Goal: Task Accomplishment & Management: Manage account settings

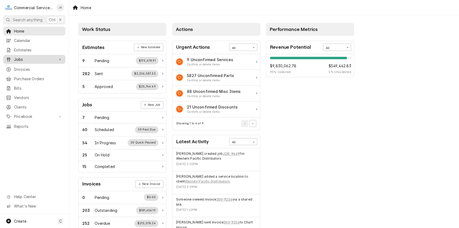
click at [44, 57] on span "Jobs" at bounding box center [34, 59] width 41 height 6
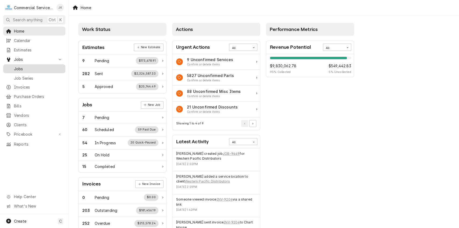
click at [37, 66] on span "Jobs" at bounding box center [38, 69] width 49 height 6
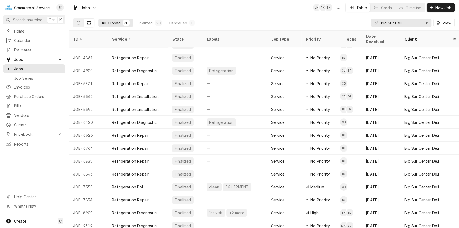
scroll to position [74, 0]
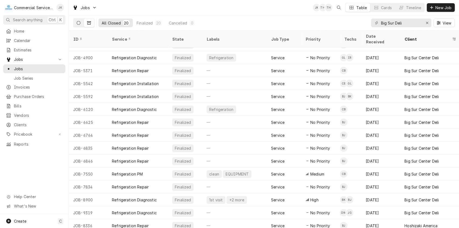
click at [80, 23] on icon "Dynamic Content Wrapper" at bounding box center [79, 23] width 4 height 4
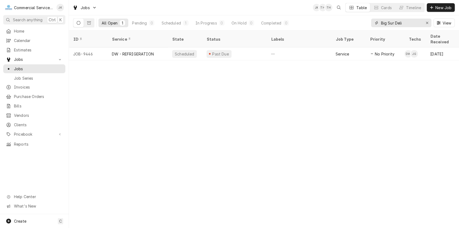
click at [407, 24] on input "Big Sur Deli" at bounding box center [401, 23] width 40 height 9
type input "B"
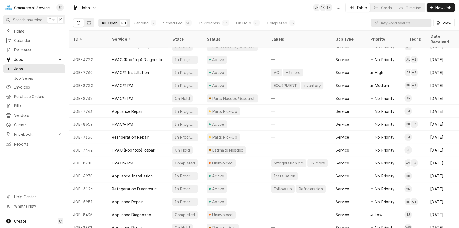
scroll to position [392, 0]
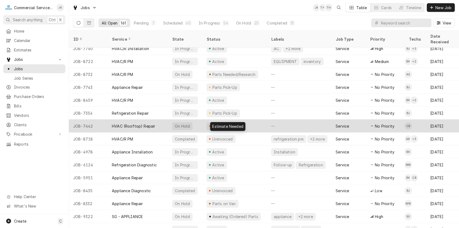
click at [221, 123] on div "Estimate Needed" at bounding box center [227, 126] width 32 height 6
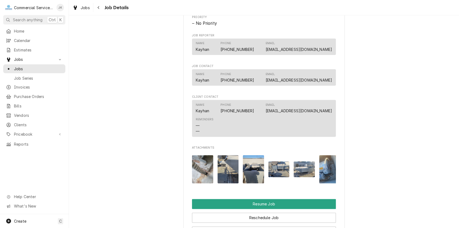
scroll to position [405, 0]
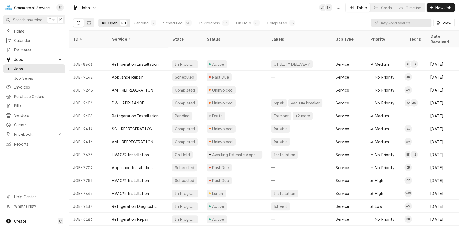
scroll to position [87, 0]
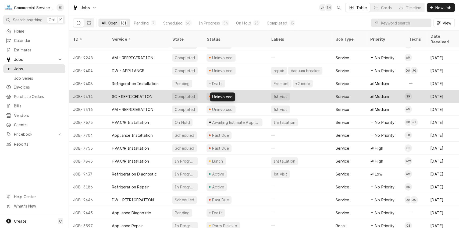
click at [217, 94] on div "Uninvoiced" at bounding box center [222, 97] width 22 height 6
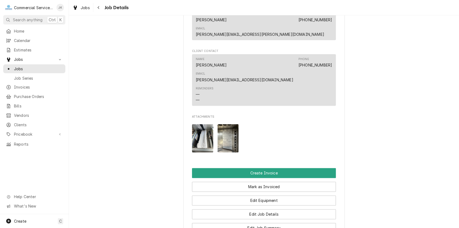
scroll to position [416, 0]
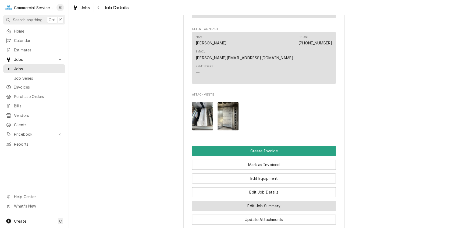
click at [267, 200] on button "Edit Job Summary" at bounding box center [264, 205] width 144 height 10
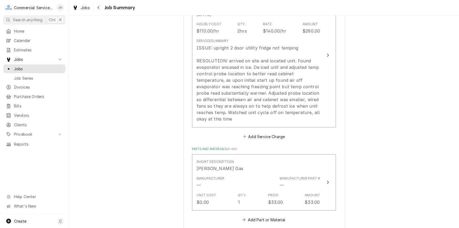
scroll to position [185, 0]
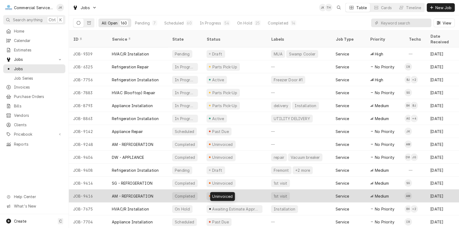
click at [229, 193] on div "Uninvoiced" at bounding box center [222, 196] width 22 height 6
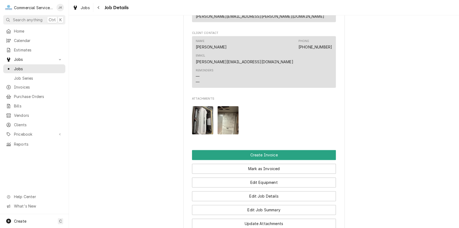
scroll to position [424, 0]
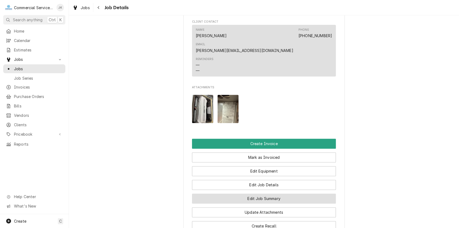
click at [257, 193] on button "Edit Job Summary" at bounding box center [264, 198] width 144 height 10
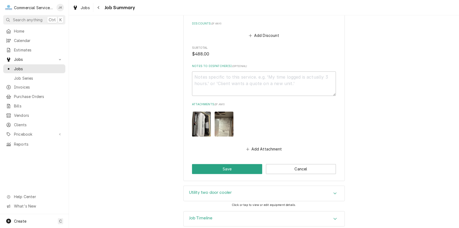
scroll to position [438, 0]
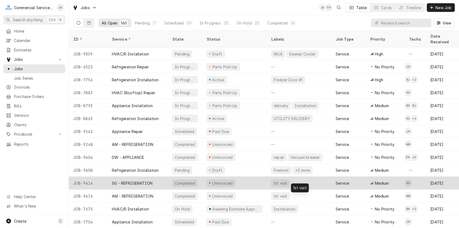
click at [277, 180] on div "1st visit" at bounding box center [280, 183] width 15 height 6
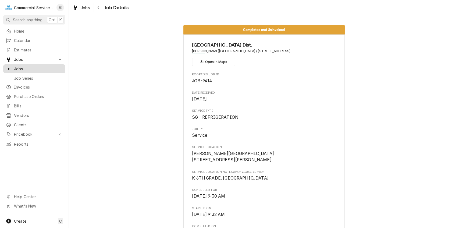
click at [31, 68] on span "Jobs" at bounding box center [38, 69] width 49 height 6
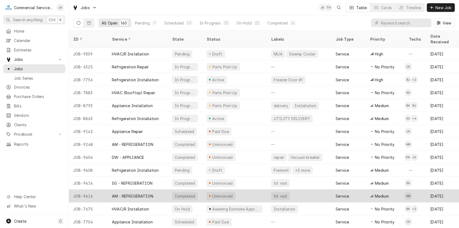
click at [224, 193] on div "Uninvoiced" at bounding box center [222, 196] width 22 height 6
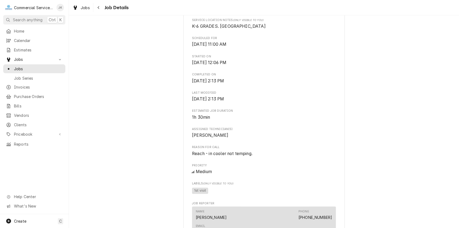
scroll to position [119, 0]
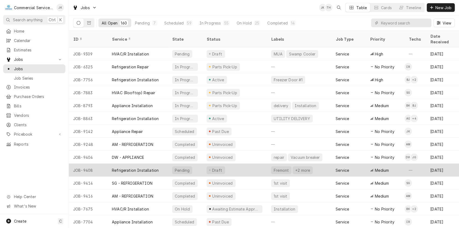
click at [276, 167] on div "Fremont" at bounding box center [281, 170] width 16 height 6
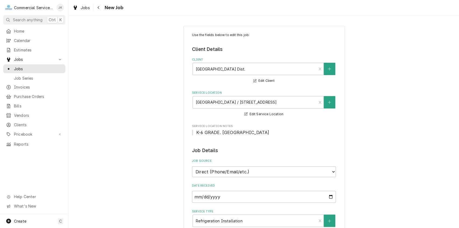
type textarea "x"
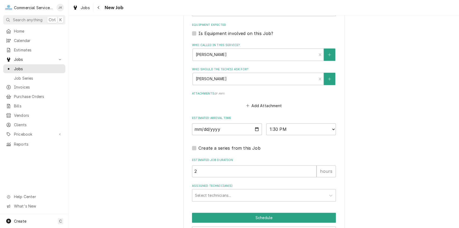
scroll to position [378, 0]
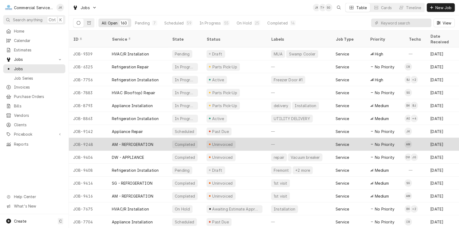
click at [221, 141] on div "Uninvoiced" at bounding box center [222, 144] width 22 height 6
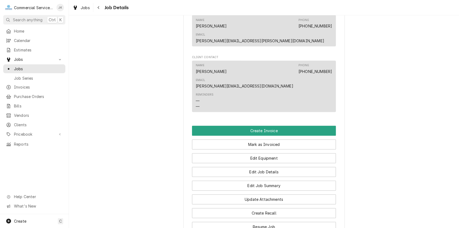
scroll to position [305, 0]
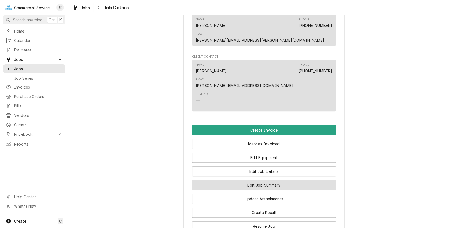
click at [250, 180] on button "Edit Job Summary" at bounding box center [264, 185] width 144 height 10
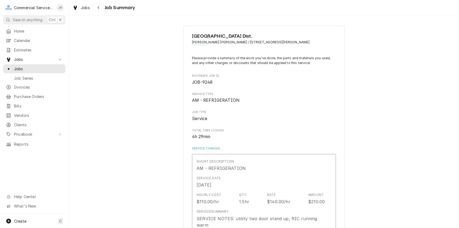
type textarea "x"
drag, startPoint x: 455, startPoint y: 26, endPoint x: 455, endPoint y: 44, distance: 18.0
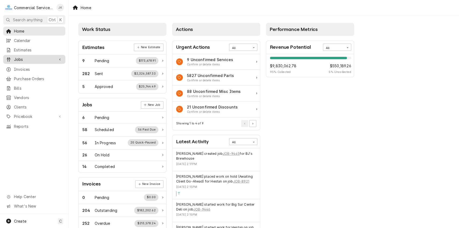
click at [25, 55] on link "Jobs" at bounding box center [34, 59] width 62 height 9
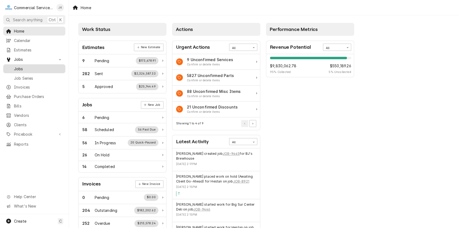
click at [23, 67] on span "Jobs" at bounding box center [38, 69] width 49 height 6
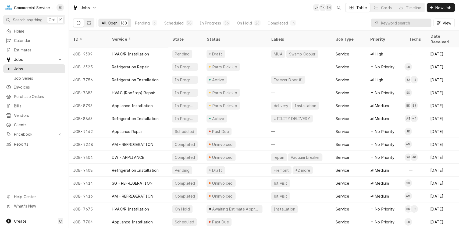
click at [383, 23] on input "Dynamic Content Wrapper" at bounding box center [405, 23] width 48 height 9
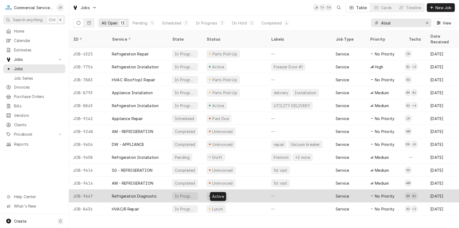
type input "Alisal"
click at [216, 193] on div "Active" at bounding box center [217, 196] width 13 height 6
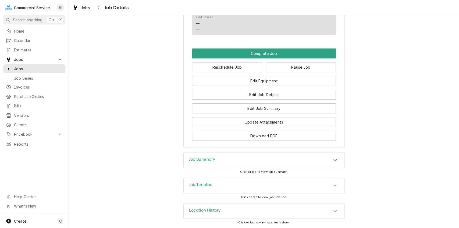
scroll to position [391, 0]
